Goal: Download file/media

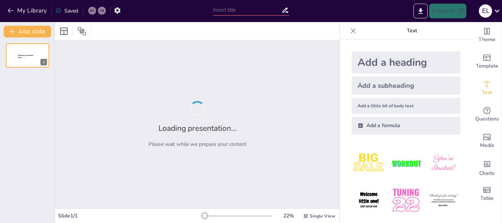
type input "El Instituto Nacional de Reforma Agraria: [PERSON_NAME] de la Política Agraria …"
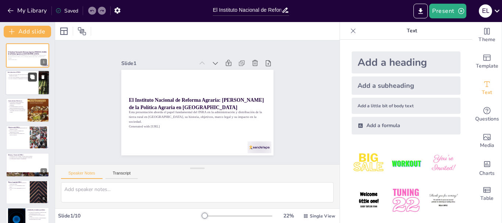
click at [34, 81] on button at bounding box center [32, 77] width 9 height 9
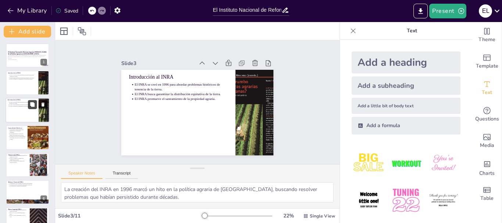
click at [31, 107] on button at bounding box center [32, 104] width 9 height 9
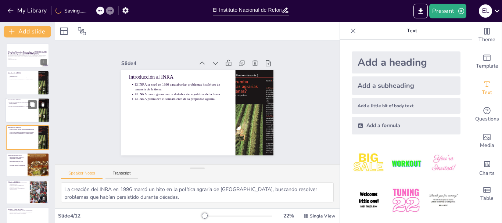
scroll to position [7, 0]
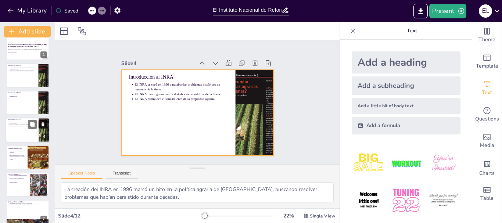
click at [35, 130] on div at bounding box center [28, 130] width 44 height 25
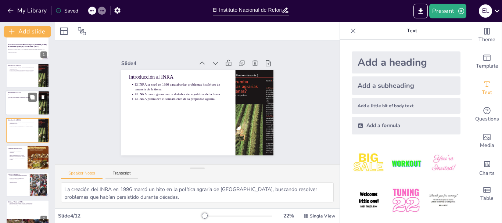
click at [26, 106] on div at bounding box center [28, 102] width 44 height 25
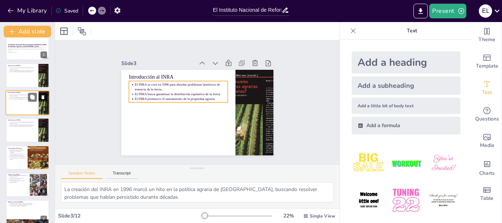
scroll to position [0, 0]
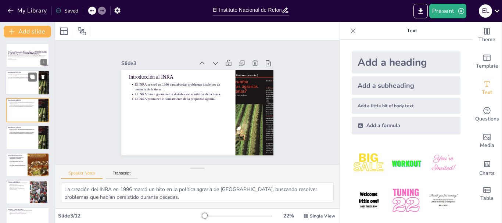
click at [23, 82] on div at bounding box center [28, 83] width 44 height 25
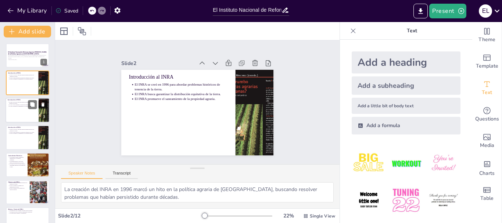
click at [25, 116] on div at bounding box center [28, 110] width 44 height 25
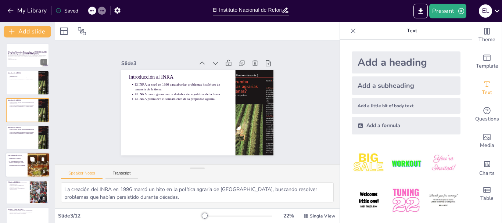
click at [28, 165] on div at bounding box center [39, 164] width 22 height 29
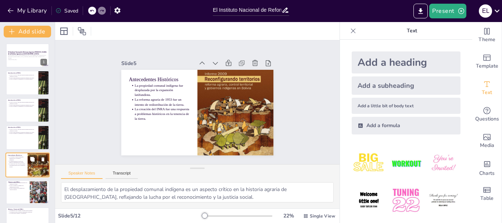
scroll to position [35, 0]
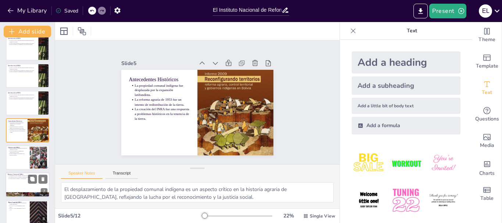
click at [25, 182] on div at bounding box center [28, 185] width 44 height 25
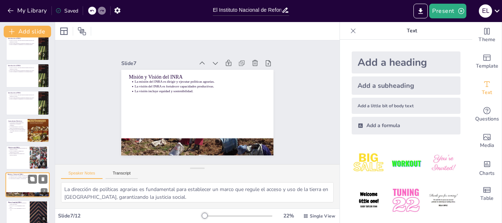
scroll to position [89, 0]
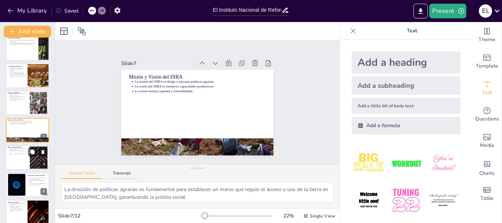
click at [26, 159] on div at bounding box center [28, 157] width 44 height 25
type textarea "La Constitución es la base legal que establece los derechos y deberes en relaci…"
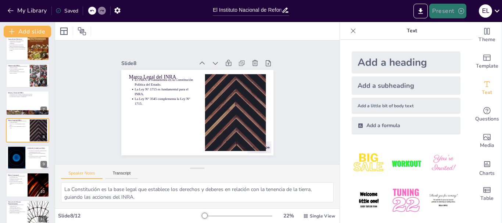
click at [442, 10] on button "Present" at bounding box center [447, 11] width 37 height 15
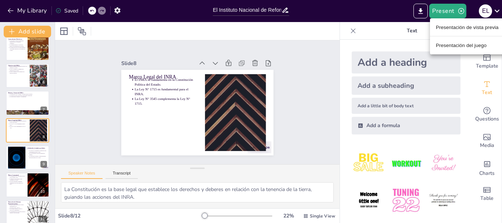
click at [462, 27] on font "Presentación de vista previa" at bounding box center [467, 28] width 63 height 6
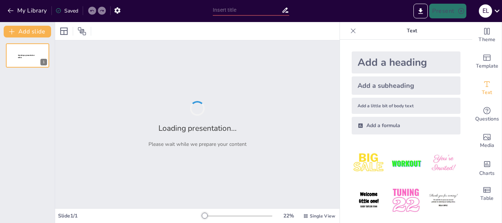
type input "El Instituto Nacional de Reforma Agraria: [PERSON_NAME] de la Política Agraria …"
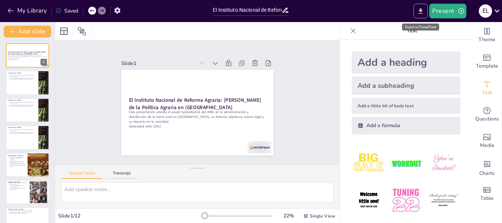
click at [419, 12] on icon "Export to PowerPoint" at bounding box center [421, 11] width 8 height 8
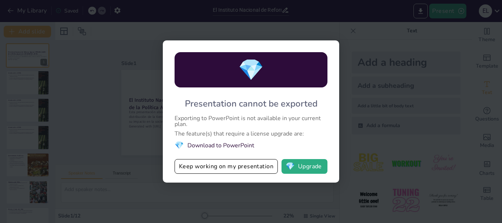
click at [220, 143] on li "💎 Download to PowerPoint" at bounding box center [250, 145] width 153 height 10
click at [292, 163] on span "💎" at bounding box center [289, 166] width 9 height 7
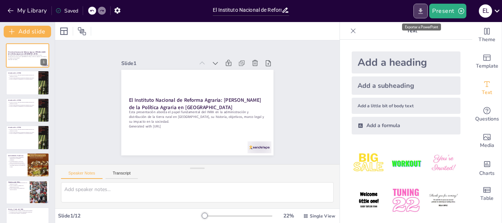
click at [422, 14] on icon "Export to PowerPoint" at bounding box center [421, 11] width 8 height 8
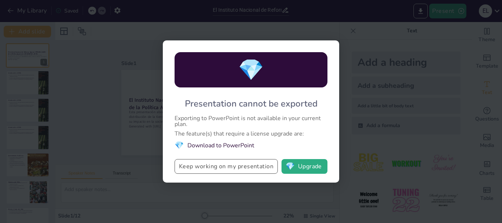
click at [221, 167] on button "Keep working on my presentation" at bounding box center [225, 166] width 103 height 15
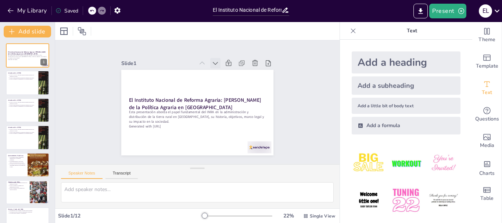
click at [225, 69] on icon at bounding box center [230, 74] width 10 height 10
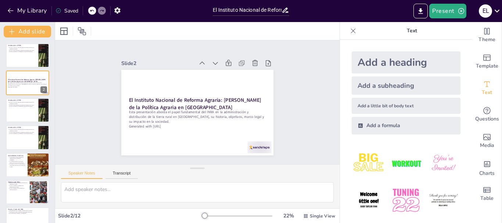
click at [225, 69] on icon at bounding box center [230, 74] width 10 height 10
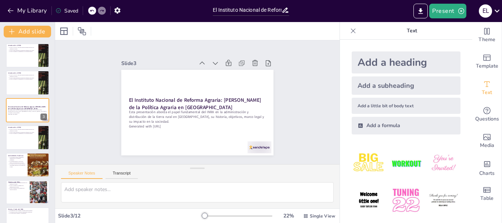
click at [234, 89] on icon at bounding box center [239, 94] width 10 height 10
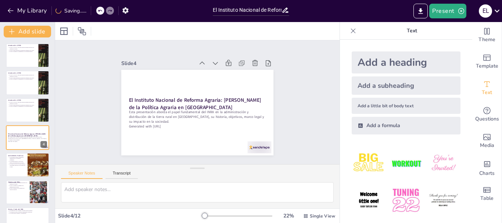
click at [227, 72] on icon at bounding box center [232, 77] width 10 height 10
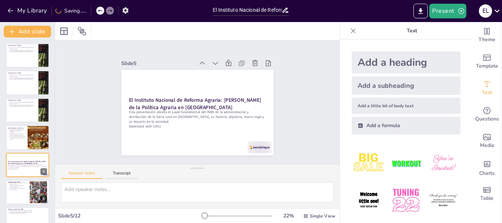
click at [235, 108] on icon at bounding box center [239, 112] width 9 height 9
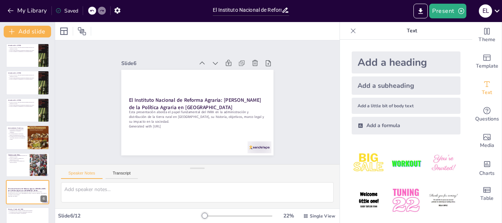
click at [225, 69] on icon at bounding box center [230, 74] width 10 height 10
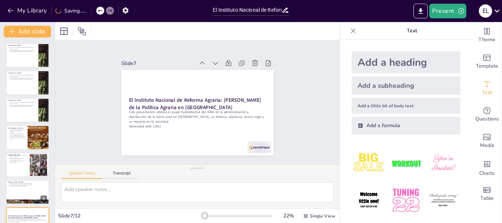
click at [234, 89] on icon at bounding box center [239, 94] width 10 height 10
click at [233, 117] on icon at bounding box center [236, 120] width 7 height 7
click at [225, 69] on icon at bounding box center [230, 74] width 10 height 10
click at [227, 72] on icon at bounding box center [232, 77] width 10 height 10
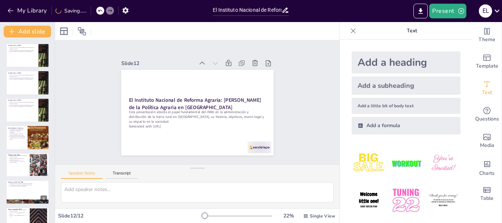
click at [224, 127] on icon at bounding box center [228, 131] width 9 height 9
click at [116, 9] on icon "button" at bounding box center [117, 10] width 6 height 6
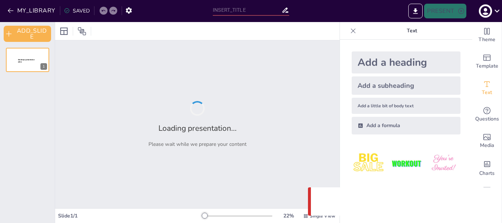
type input "El Instituto Nacional de Reforma Agraria: [PERSON_NAME] de la Política Agraria …"
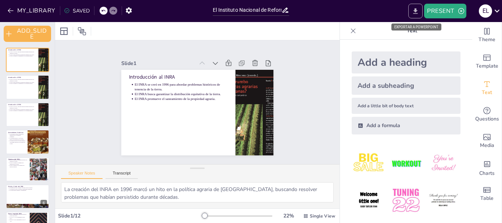
click at [416, 13] on icon "EXPORT_TO_POWERPOINT" at bounding box center [415, 11] width 4 height 6
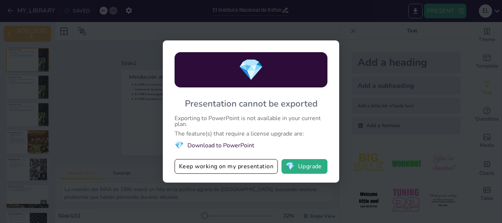
drag, startPoint x: 336, startPoint y: 107, endPoint x: 323, endPoint y: 110, distance: 13.9
click at [323, 110] on div "💎 Presentation cannot be exported Exporting to PowerPoint is not available in y…" at bounding box center [251, 111] width 176 height 142
click at [263, 63] on span "💎" at bounding box center [251, 70] width 26 height 28
